Goal: Register for event/course

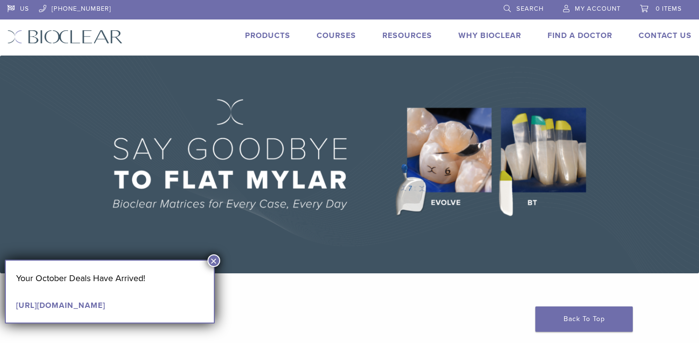
click at [340, 39] on link "Courses" at bounding box center [336, 36] width 39 height 10
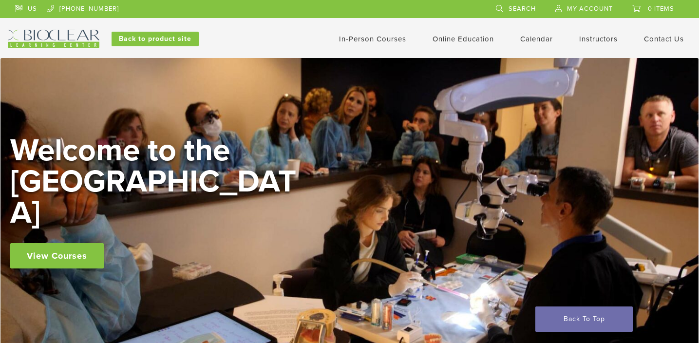
click at [364, 41] on link "In-Person Courses" at bounding box center [372, 39] width 67 height 9
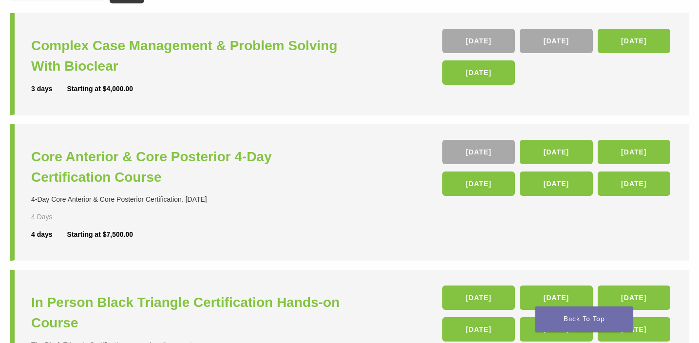
scroll to position [133, 0]
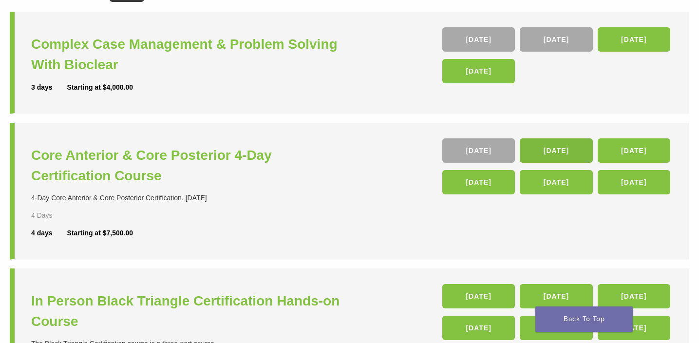
click at [557, 151] on link "05 Nov" at bounding box center [556, 150] width 73 height 24
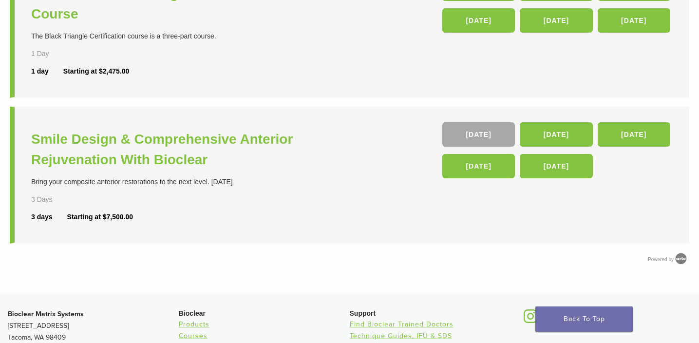
scroll to position [442, 0]
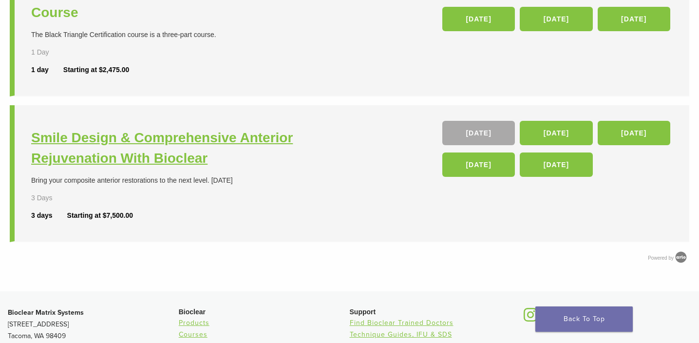
click at [118, 140] on h3 "Smile Design & Comprehensive Anterior Rejuvenation With Bioclear" at bounding box center [191, 148] width 321 height 41
